Goal: Information Seeking & Learning: Find specific fact

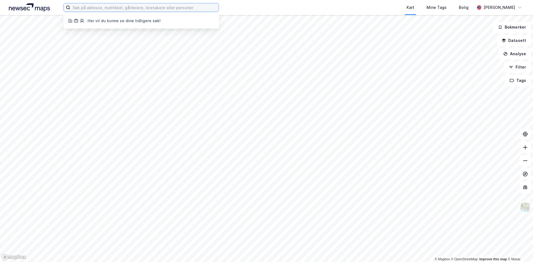
click at [114, 9] on input at bounding box center [144, 7] width 148 height 8
paste input "[PERSON_NAME]"
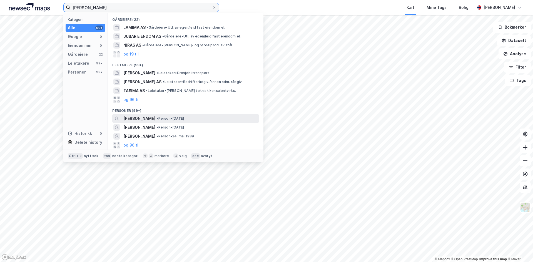
type input "[PERSON_NAME]"
click at [218, 120] on div "[PERSON_NAME] • [DATE]" at bounding box center [190, 118] width 135 height 7
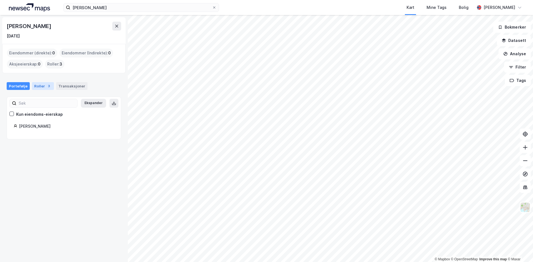
click at [47, 87] on div "3" at bounding box center [49, 86] width 6 height 6
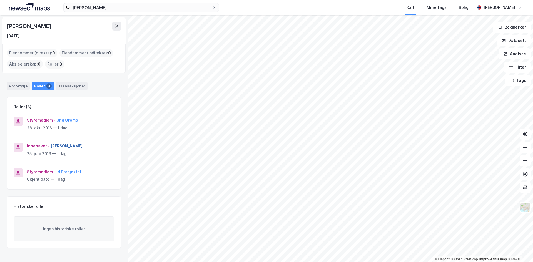
click at [0, 0] on button "[PERSON_NAME]" at bounding box center [0, 0] width 0 height 0
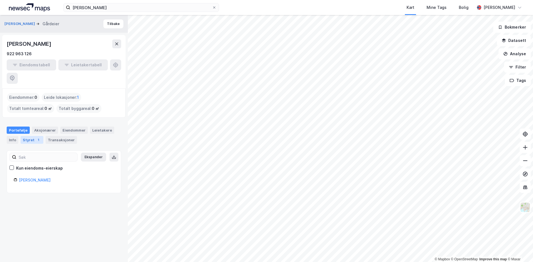
click at [36, 137] on div "1" at bounding box center [39, 140] width 6 height 6
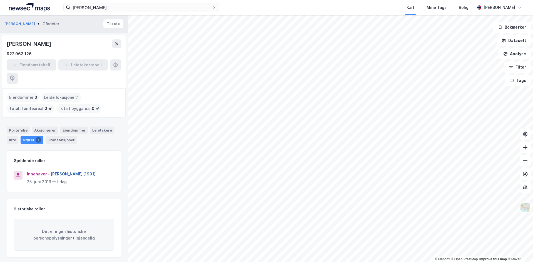
click at [0, 0] on button "[PERSON_NAME] (1991)" at bounding box center [0, 0] width 0 height 0
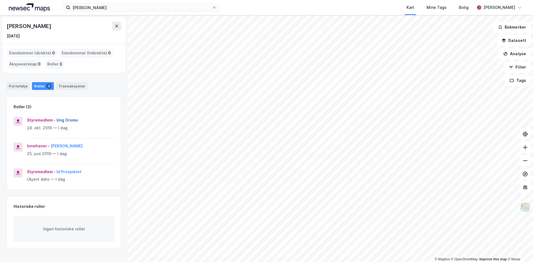
click at [0, 0] on button "Ung Oromo" at bounding box center [0, 0] width 0 height 0
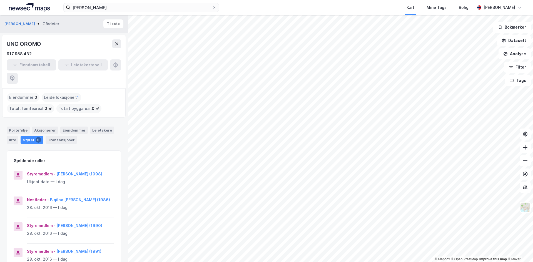
scroll to position [28, 0]
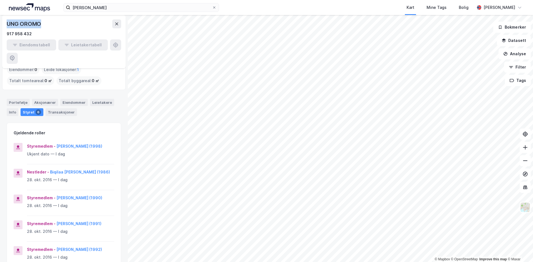
drag, startPoint x: 43, startPoint y: 27, endPoint x: 8, endPoint y: 24, distance: 35.7
click at [8, 24] on div "UNG OROMO" at bounding box center [64, 23] width 115 height 9
